Goal: Task Accomplishment & Management: Manage account settings

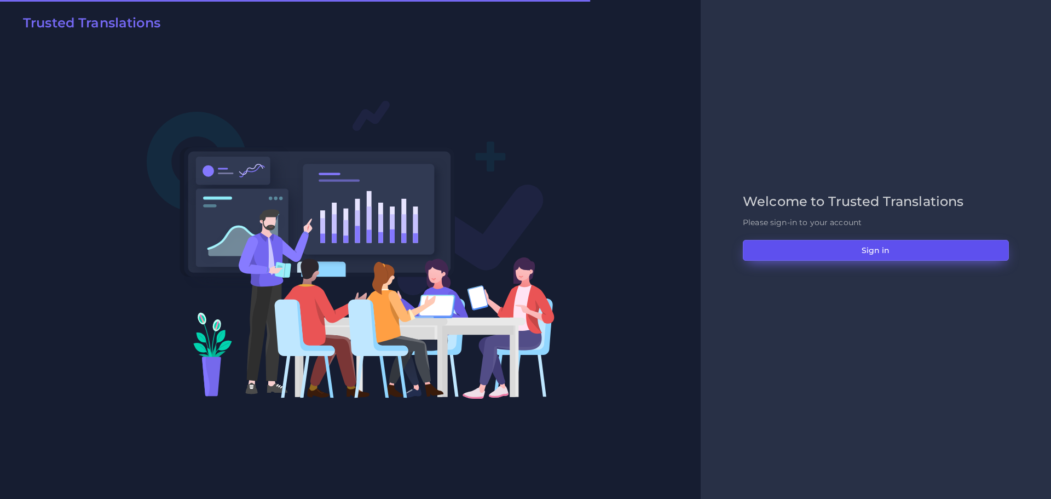
click at [810, 244] on button "Sign in" at bounding box center [876, 250] width 266 height 21
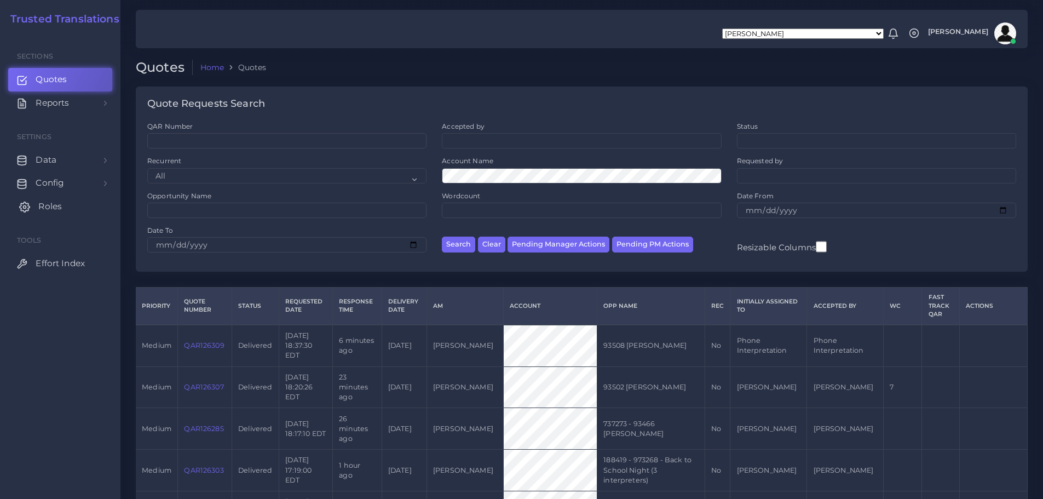
click at [46, 208] on span "Roles" at bounding box center [50, 206] width 24 height 12
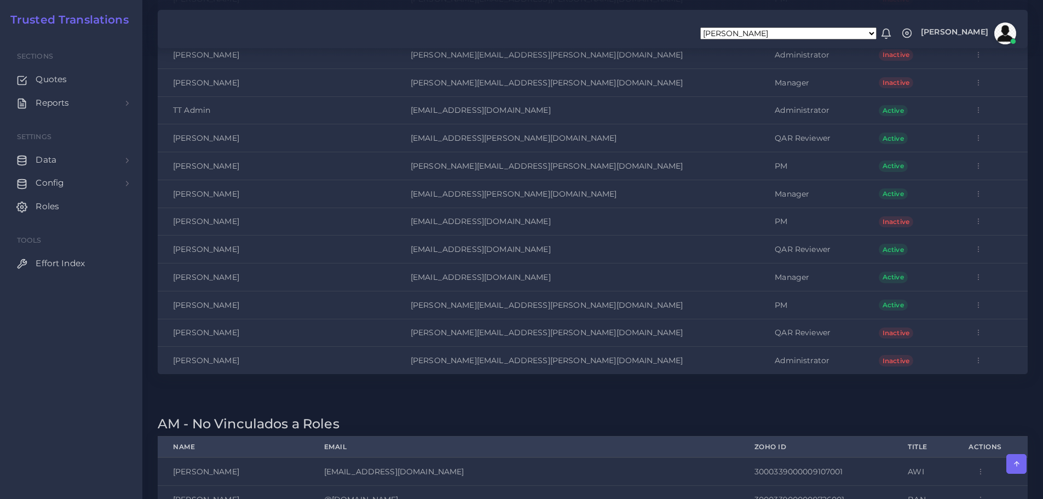
scroll to position [3799, 0]
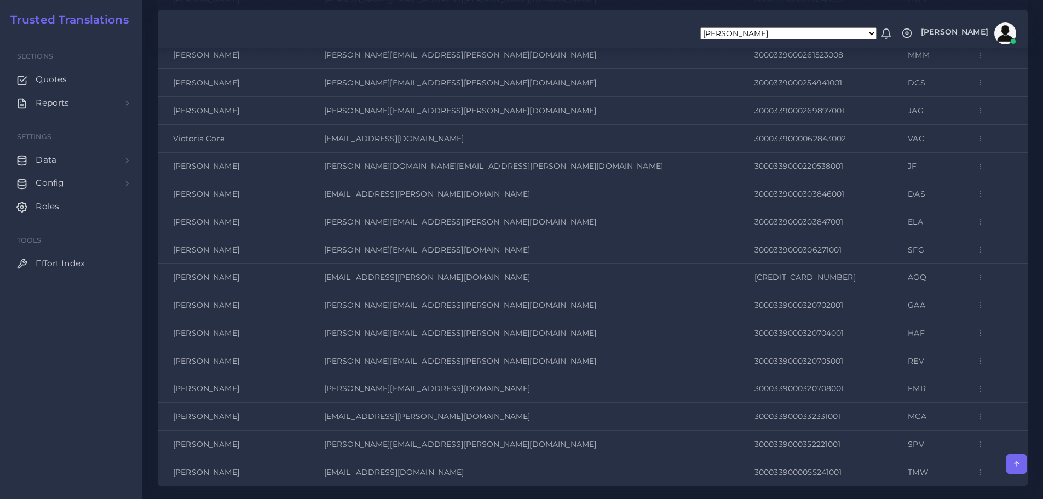
click at [977, 249] on icon "button" at bounding box center [981, 250] width 8 height 8
click at [783, 250] on td "3000339000306271001" at bounding box center [815, 249] width 153 height 28
click at [534, 251] on td "[PERSON_NAME][EMAIL_ADDRESS][DOMAIN_NAME]" at bounding box center [524, 249] width 430 height 28
click at [210, 247] on td "[PERSON_NAME]" at bounding box center [233, 249] width 151 height 28
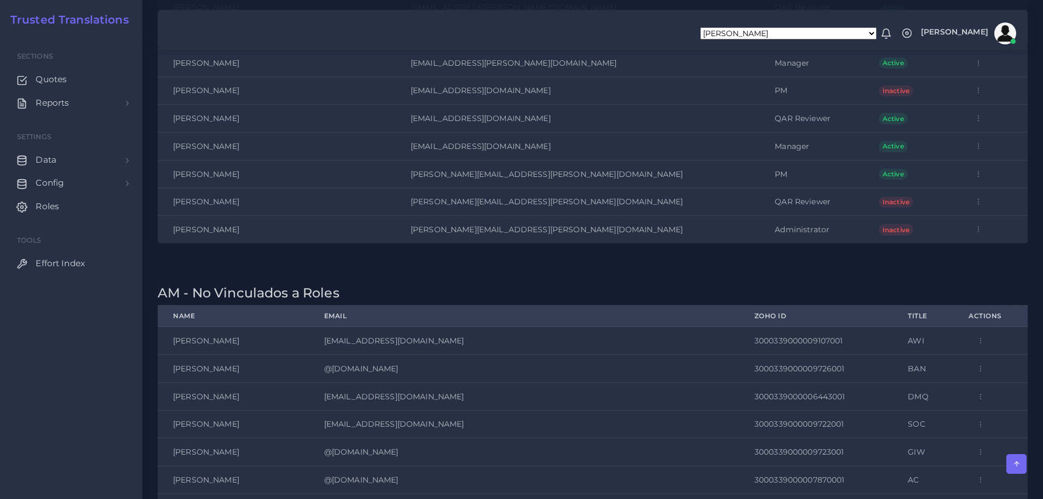
scroll to position [2185, 0]
